Goal: Task Accomplishment & Management: Use online tool/utility

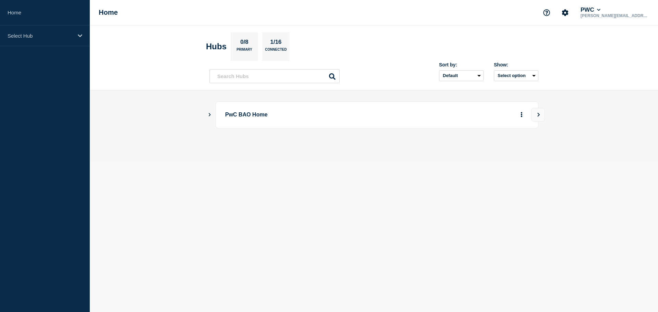
drag, startPoint x: 299, startPoint y: 179, endPoint x: 247, endPoint y: 129, distance: 72.2
click at [296, 177] on body "Home Select Hub Home PWC [PERSON_NAME][EMAIL_ADDRESS][PERSON_NAME][DOMAIN_NAME]…" at bounding box center [329, 156] width 658 height 312
click at [207, 112] on main "PwC BAO Home" at bounding box center [374, 126] width 568 height 72
click at [217, 115] on div "PwC BAO Home" at bounding box center [377, 114] width 323 height 27
click at [228, 115] on p "PwC BAO Home" at bounding box center [320, 115] width 190 height 13
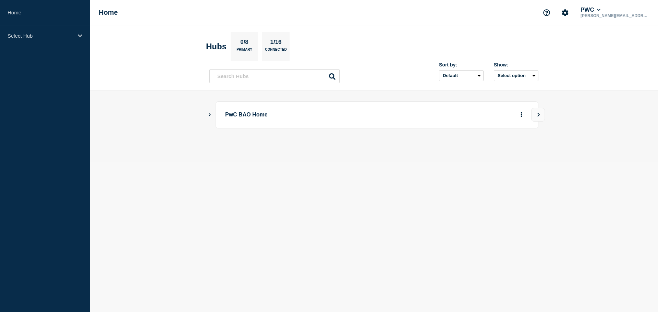
drag, startPoint x: 219, startPoint y: 116, endPoint x: 207, endPoint y: 114, distance: 12.2
click at [215, 115] on div "PwC BAO Home" at bounding box center [373, 114] width 329 height 27
click at [207, 114] on main "PwC BAO Home" at bounding box center [374, 126] width 568 height 72
click at [210, 114] on icon "Show Connected Hubs" at bounding box center [209, 114] width 4 height 3
click at [245, 148] on p "PwC US Tax" at bounding box center [288, 150] width 108 height 14
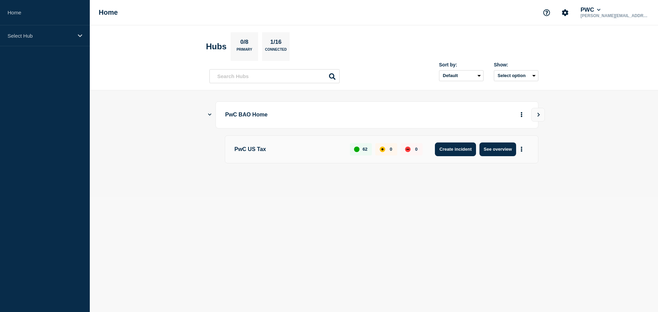
click at [469, 148] on button "Create incident" at bounding box center [455, 150] width 41 height 14
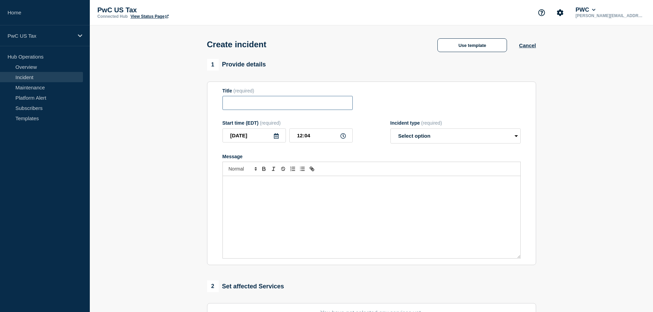
click at [284, 107] on input "Title" at bounding box center [287, 103] width 130 height 14
click at [393, 81] on div "1 Provide details Title (required) Start time (EDT) (required) [DATE] 12:04 Inc…" at bounding box center [371, 162] width 329 height 207
click at [475, 45] on button "Use template" at bounding box center [472, 45] width 70 height 14
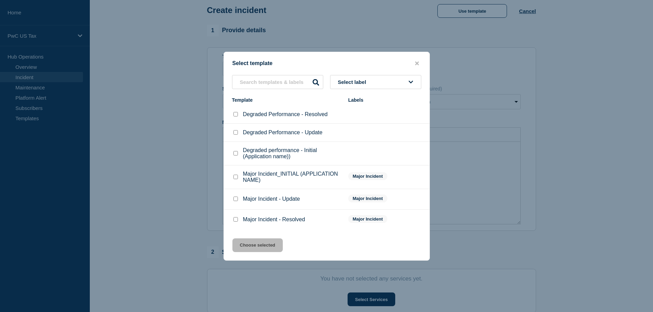
click at [497, 169] on div at bounding box center [326, 156] width 653 height 312
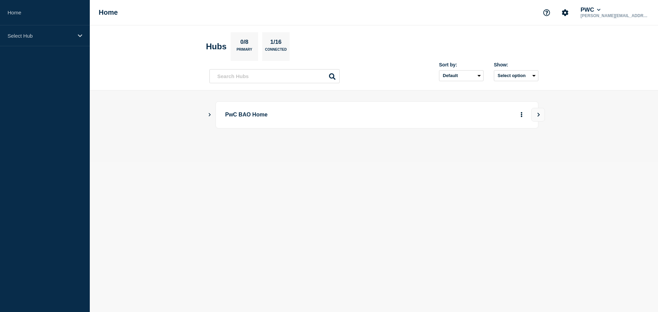
drag, startPoint x: 229, startPoint y: 113, endPoint x: 220, endPoint y: 115, distance: 9.1
click at [228, 114] on p "PwC BAO Home" at bounding box center [320, 115] width 190 height 13
click at [211, 115] on icon "Show Connected Hubs" at bounding box center [209, 114] width 4 height 3
click at [499, 152] on button "See overview" at bounding box center [497, 150] width 36 height 14
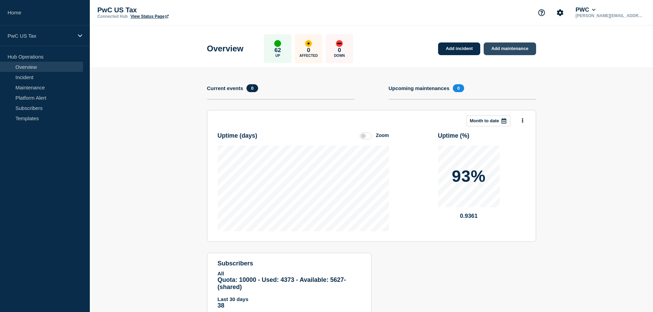
click at [524, 49] on link "Add maintenance" at bounding box center [510, 48] width 52 height 13
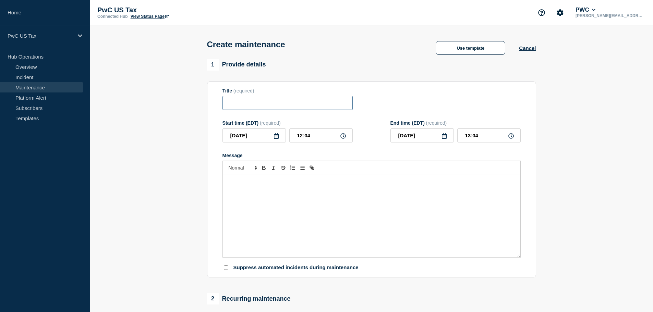
click at [242, 104] on input "Title" at bounding box center [287, 103] width 130 height 14
click at [455, 47] on button "Use template" at bounding box center [471, 48] width 70 height 14
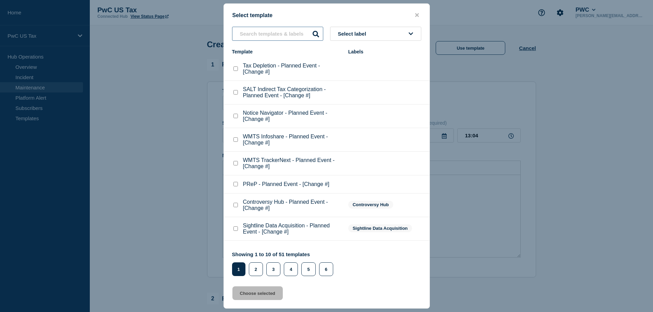
click at [274, 36] on input "text" at bounding box center [277, 34] width 91 height 14
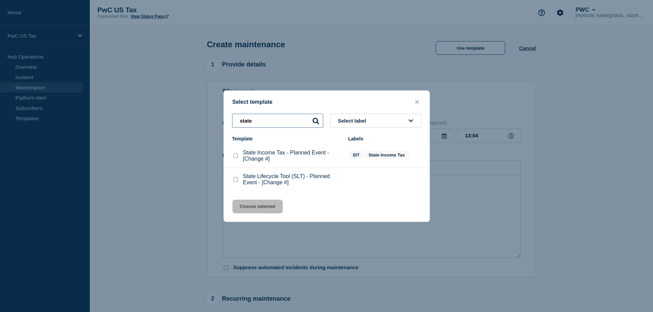
type input "state"
click at [239, 181] on div "State Lifecycle Tool (SLT) - Planned Event - [Change #]" at bounding box center [286, 179] width 109 height 12
click at [237, 182] on div at bounding box center [235, 179] width 7 height 7
click at [236, 181] on checkbox"] "State Lifecycle Tool (SLT) - Planned Event - [Change #] checkbox" at bounding box center [235, 179] width 4 height 4
checkbox checkbox"] "true"
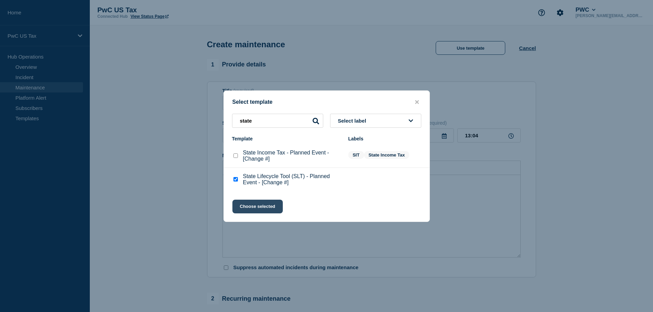
click at [261, 210] on button "Choose selected" at bounding box center [257, 207] width 50 height 14
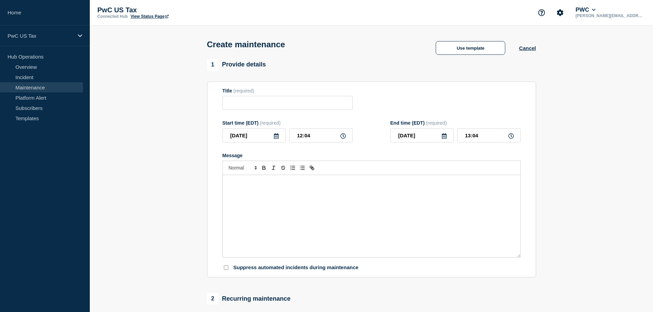
type input "State Lifecycle Tool (SLT) - Planned Event - [Change #]"
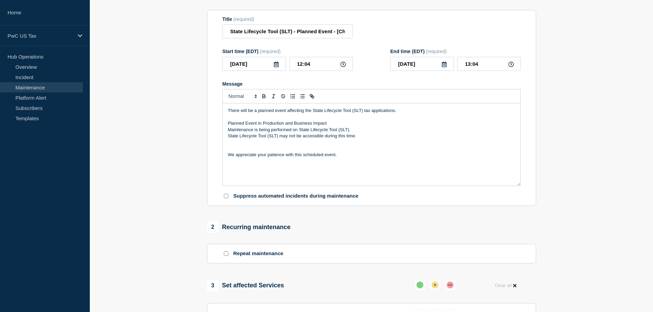
scroll to position [69, 0]
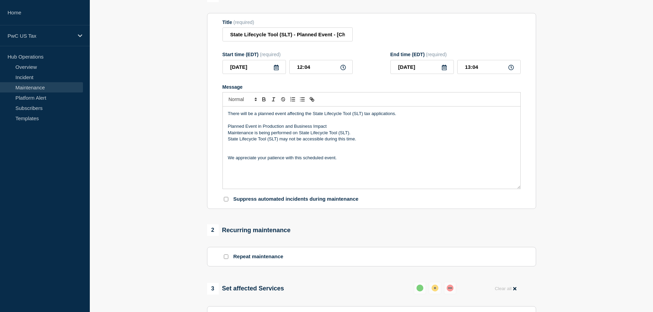
click at [225, 196] on form "Title (required) State Lifecycle Tool (SLT) - Planned Event - [Change #] Start …" at bounding box center [371, 111] width 298 height 183
click at [226, 202] on input "Suppress automated incidents during maintenance" at bounding box center [226, 199] width 4 height 4
checkbox input "true"
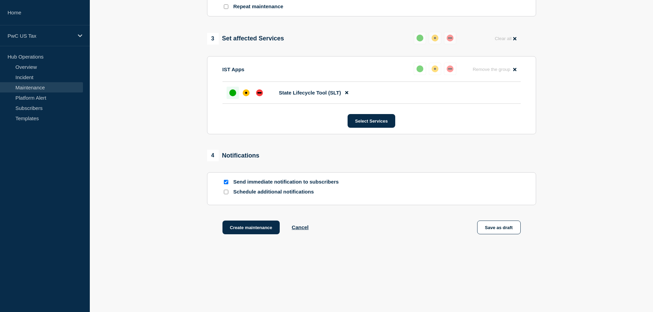
scroll to position [321, 0]
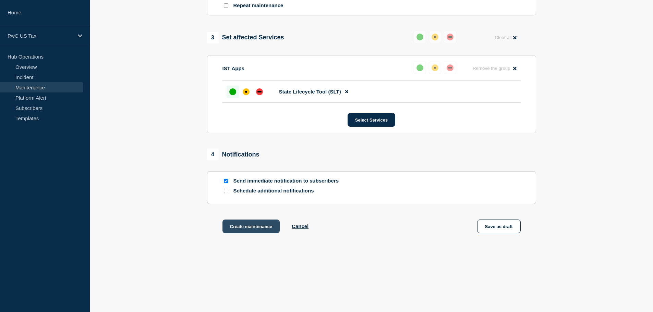
click at [256, 224] on button "Create maintenance" at bounding box center [251, 227] width 58 height 14
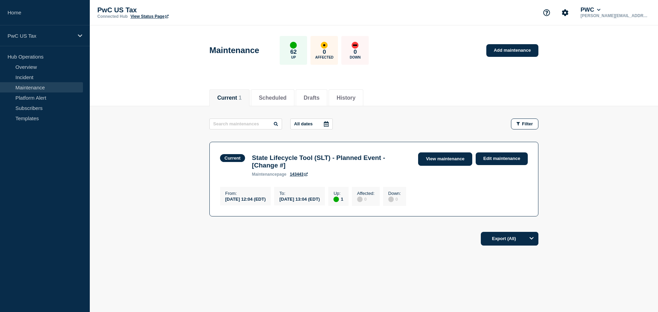
click at [445, 161] on link "View maintenance" at bounding box center [445, 158] width 54 height 13
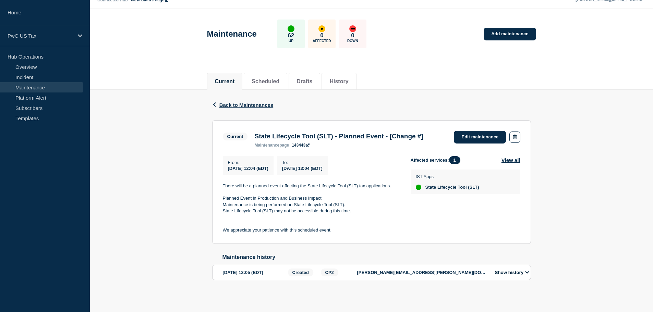
scroll to position [30, 0]
click at [633, 217] on div "Back Back to Maintenances Current State Lifecycle Tool (SLT) - Planned Event - …" at bounding box center [371, 196] width 563 height 212
